Goal: Transaction & Acquisition: Subscribe to service/newsletter

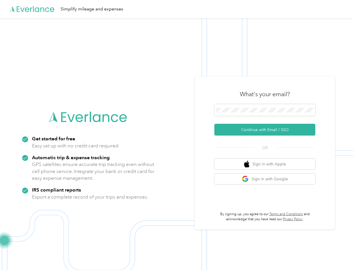
click at [178, 135] on img at bounding box center [177, 153] width 354 height 270
click at [178, 9] on div "Simplify mileage and expenses" at bounding box center [177, 9] width 354 height 18
click at [267, 129] on button "Continue with Email / SSO" at bounding box center [265, 130] width 101 height 12
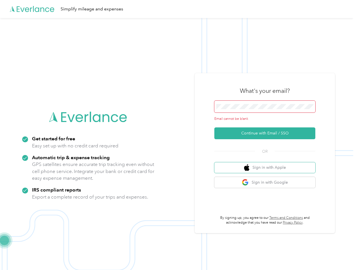
click at [267, 164] on button "Sign in with Apple" at bounding box center [265, 167] width 101 height 11
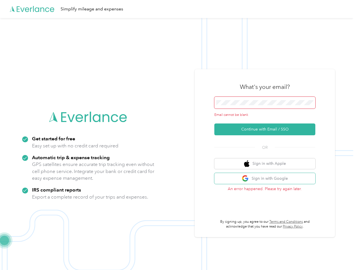
click at [267, 179] on button "Sign in with Google" at bounding box center [265, 178] width 101 height 11
